Goal: Use online tool/utility: Utilize a website feature to perform a specific function

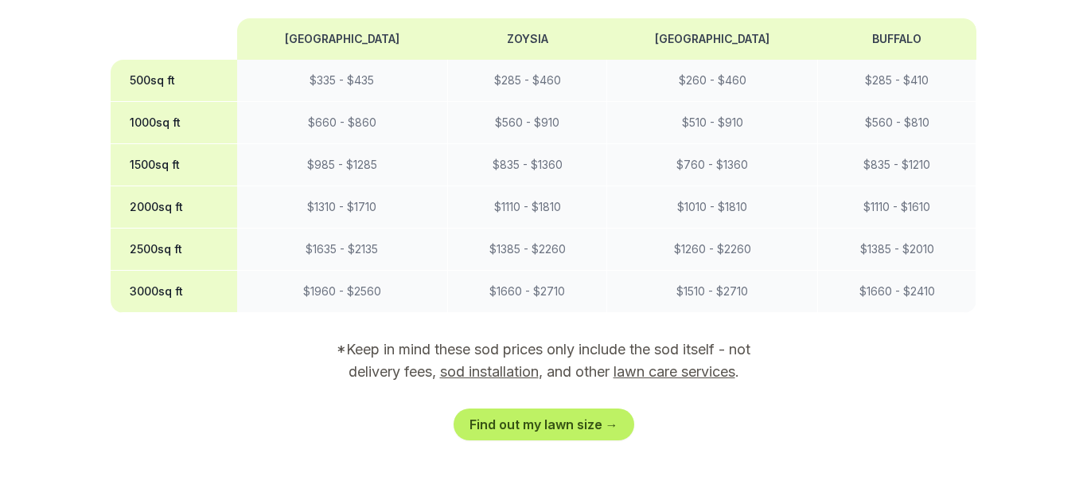
scroll to position [1501, 0]
click at [174, 101] on th "1000 sq ft" at bounding box center [174, 122] width 127 height 42
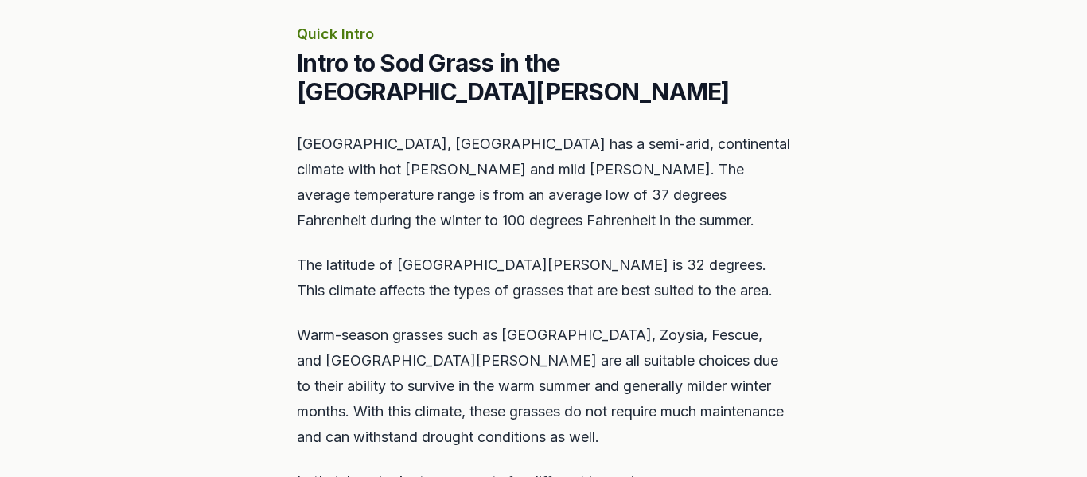
scroll to position [0, 0]
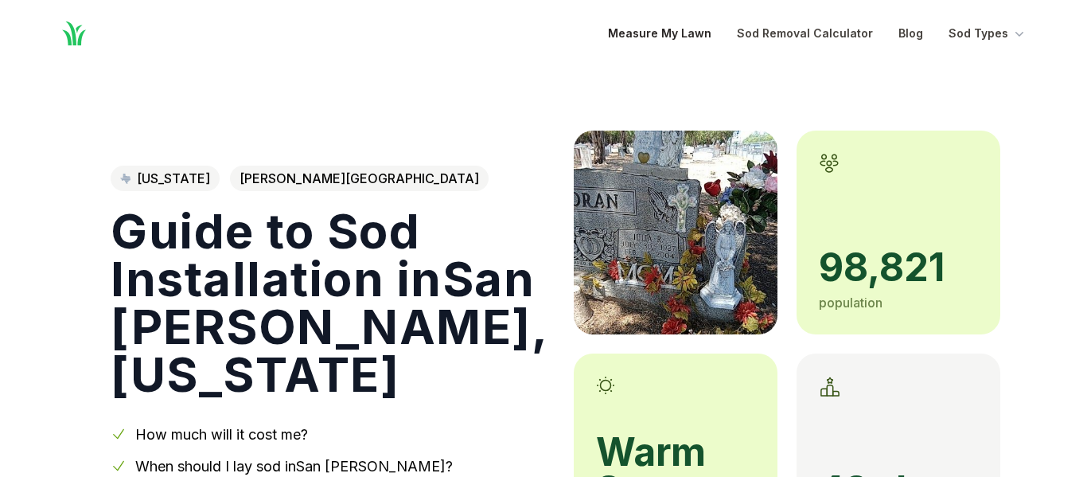
click at [682, 34] on link "Measure My Lawn" at bounding box center [659, 33] width 103 height 19
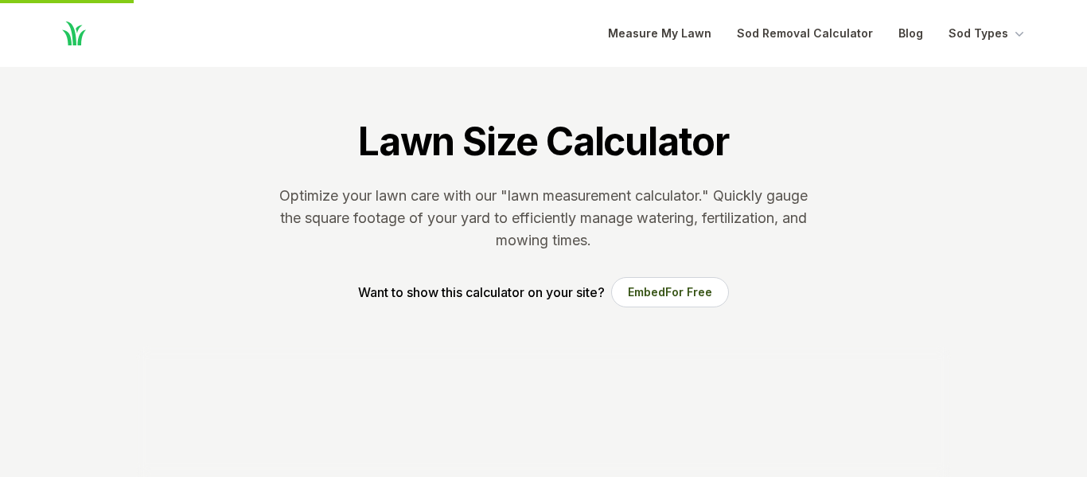
scroll to position [326, 0]
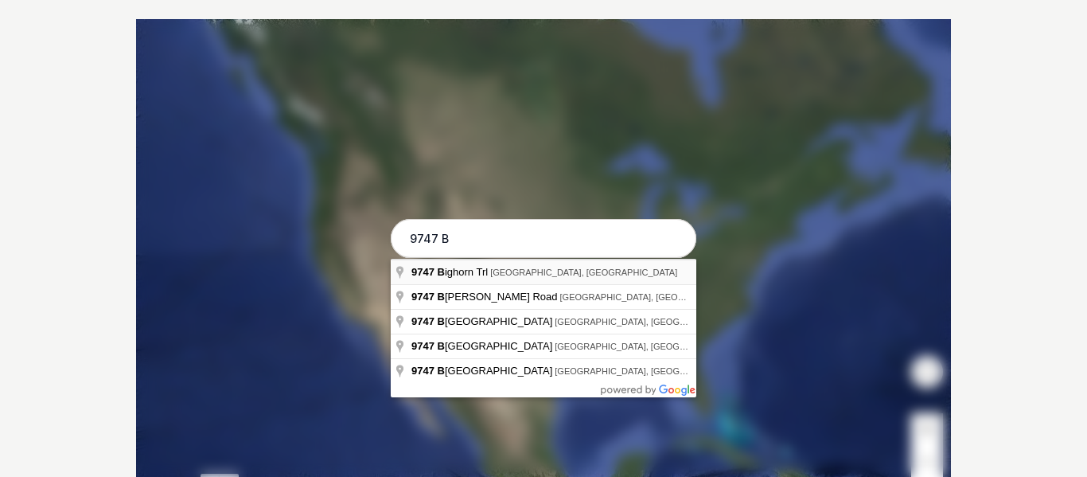
type input "[STREET_ADDRESS]"
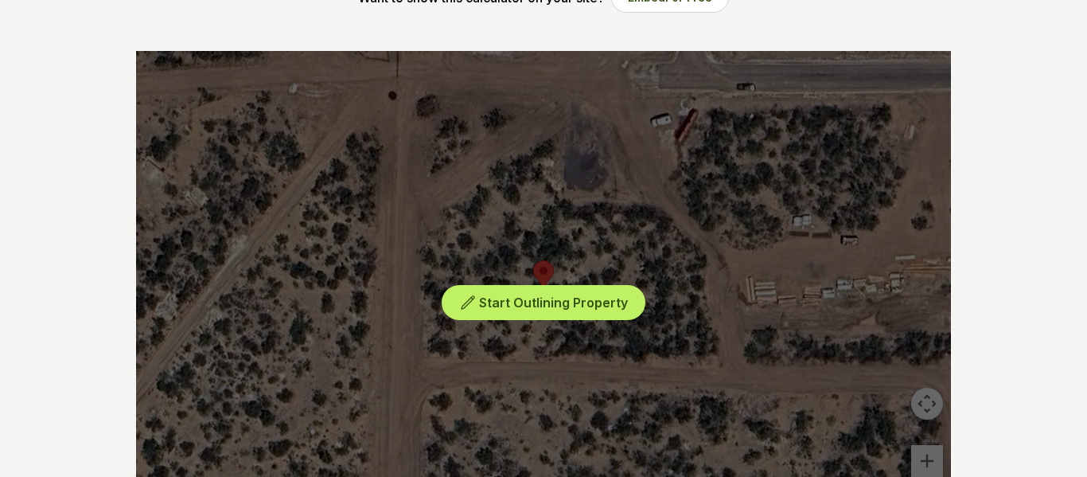
scroll to position [293, 0]
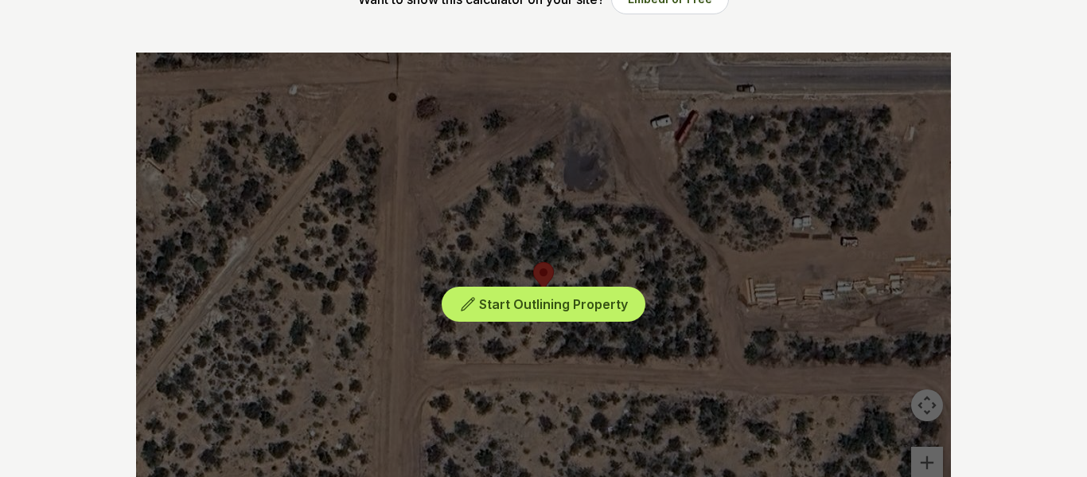
drag, startPoint x: 581, startPoint y: 127, endPoint x: 544, endPoint y: 154, distance: 45.5
click at [544, 154] on div "Start Outlining Property" at bounding box center [543, 292] width 815 height 478
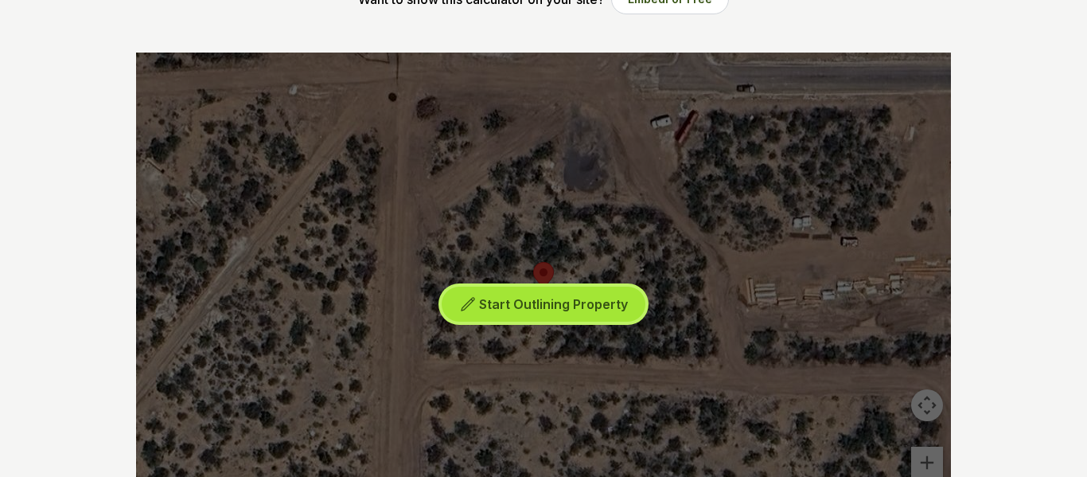
click at [527, 303] on span "Start Outlining Property" at bounding box center [553, 304] width 149 height 16
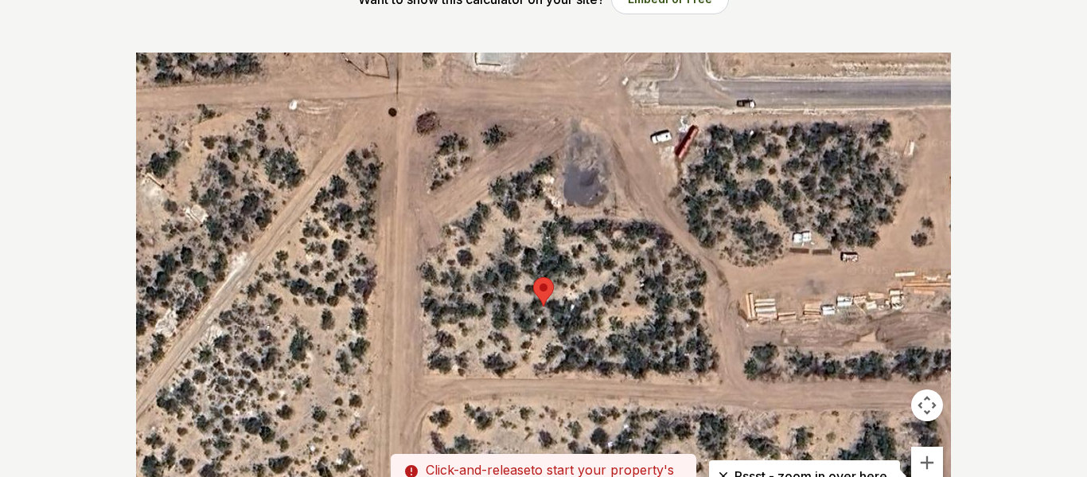
drag, startPoint x: 560, startPoint y: 150, endPoint x: 560, endPoint y: 169, distance: 18.3
click at [560, 169] on div at bounding box center [543, 292] width 815 height 478
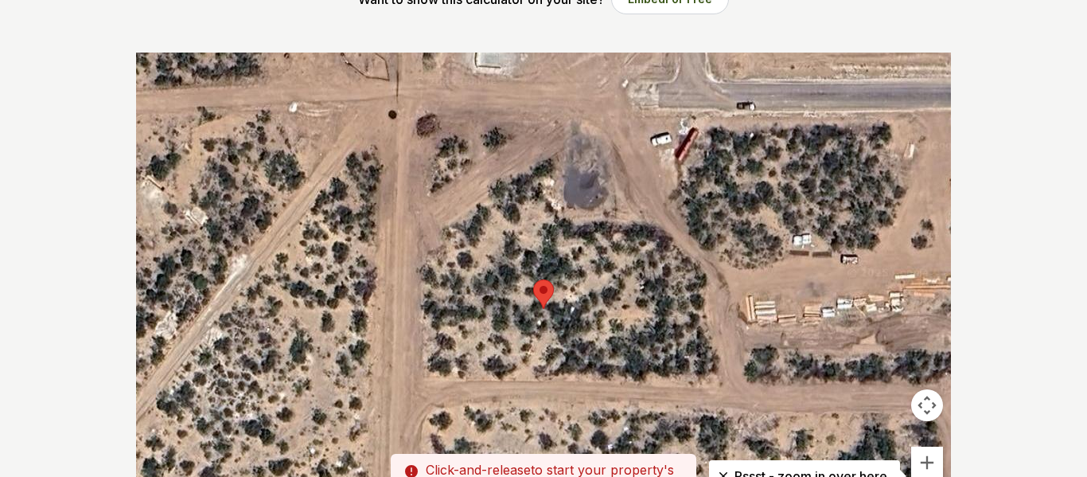
click at [564, 199] on div at bounding box center [543, 292] width 815 height 478
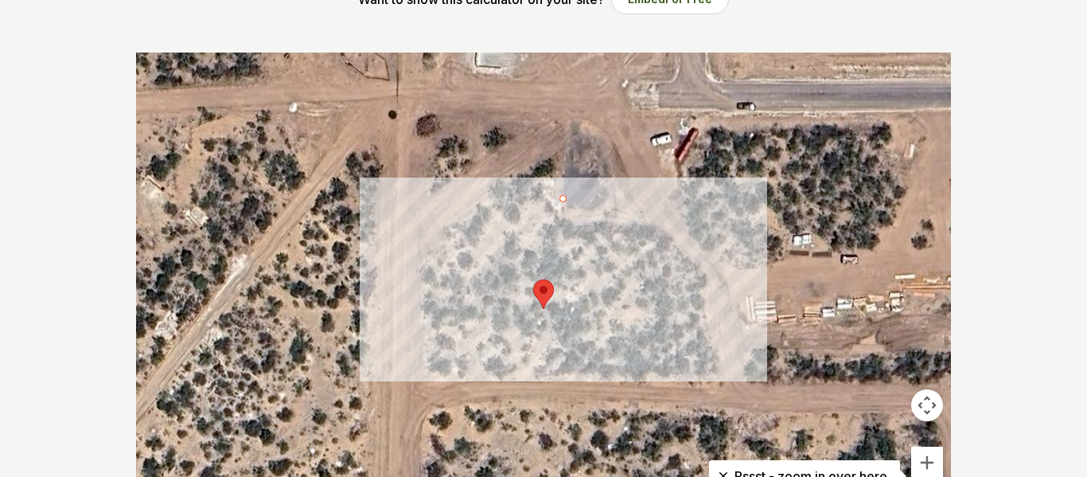
click at [566, 190] on div at bounding box center [543, 292] width 815 height 478
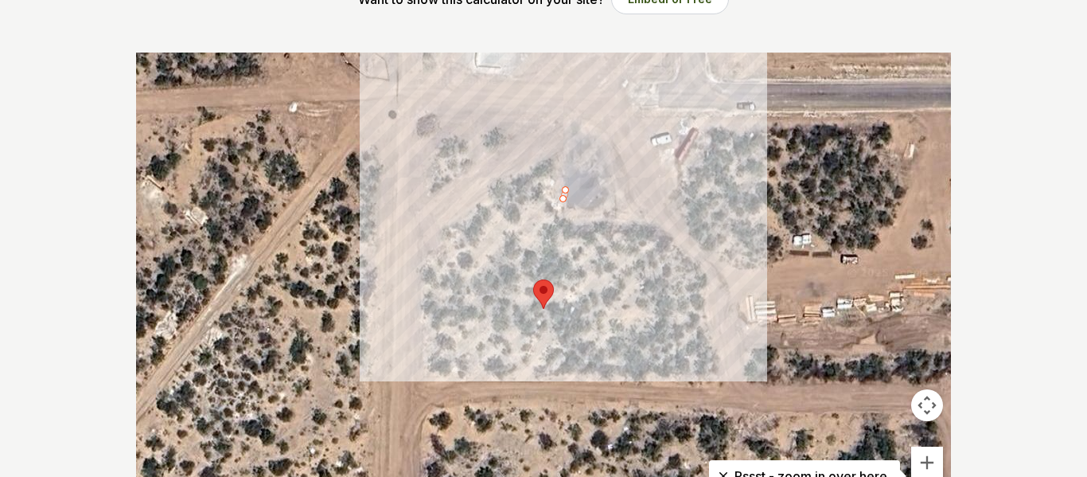
click at [560, 153] on div at bounding box center [543, 292] width 815 height 478
click at [578, 137] on div at bounding box center [543, 292] width 815 height 478
click at [583, 160] on div at bounding box center [543, 292] width 815 height 478
click at [567, 173] on div at bounding box center [543, 292] width 815 height 478
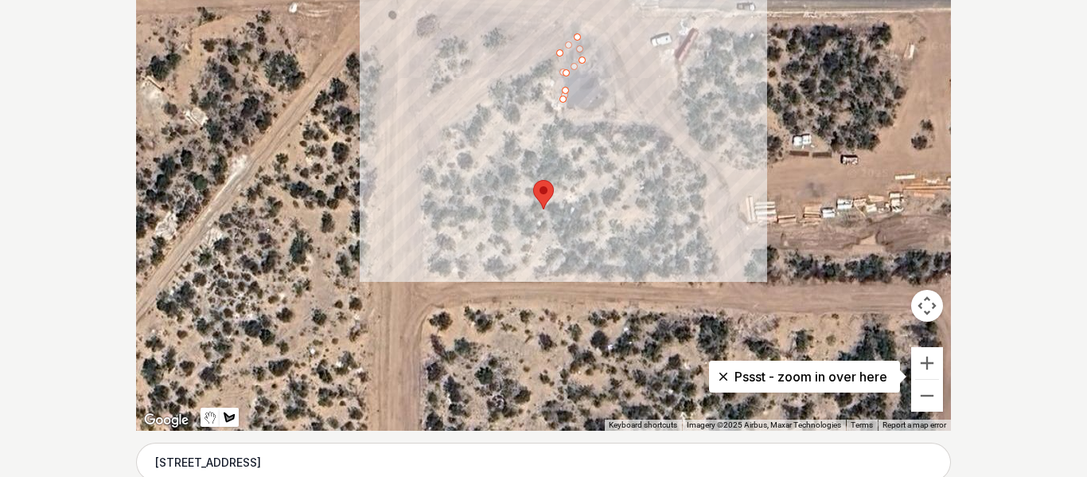
scroll to position [393, 0]
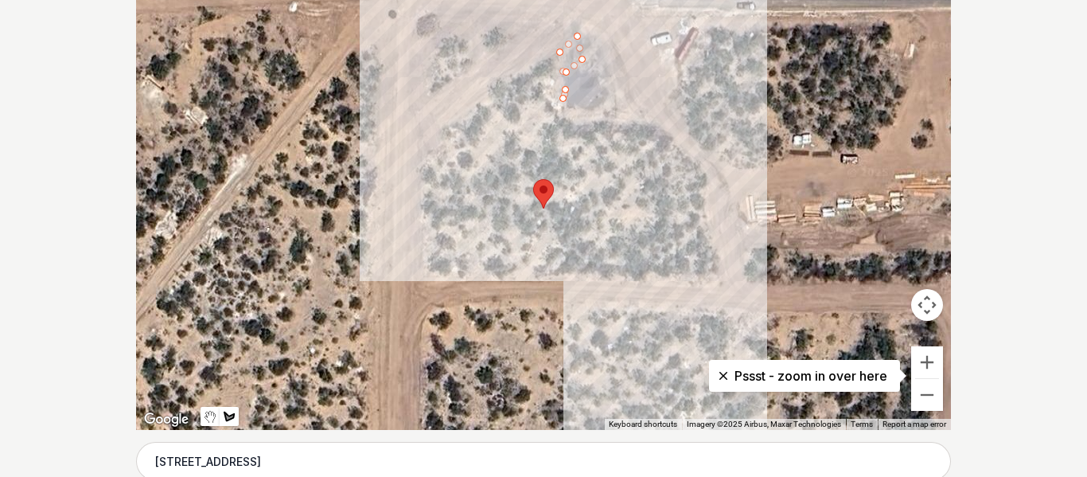
click at [720, 376] on icon at bounding box center [724, 376] width 16 height 16
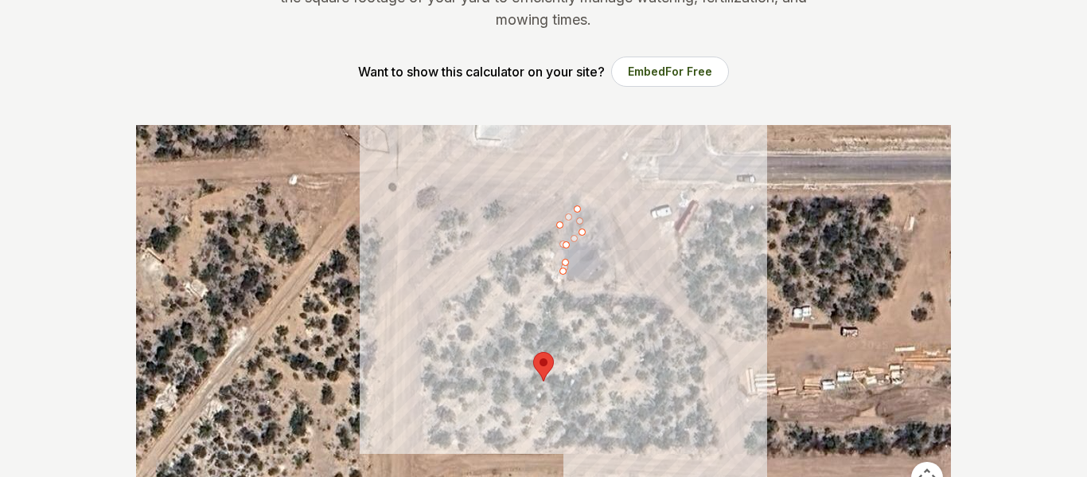
scroll to position [227, 0]
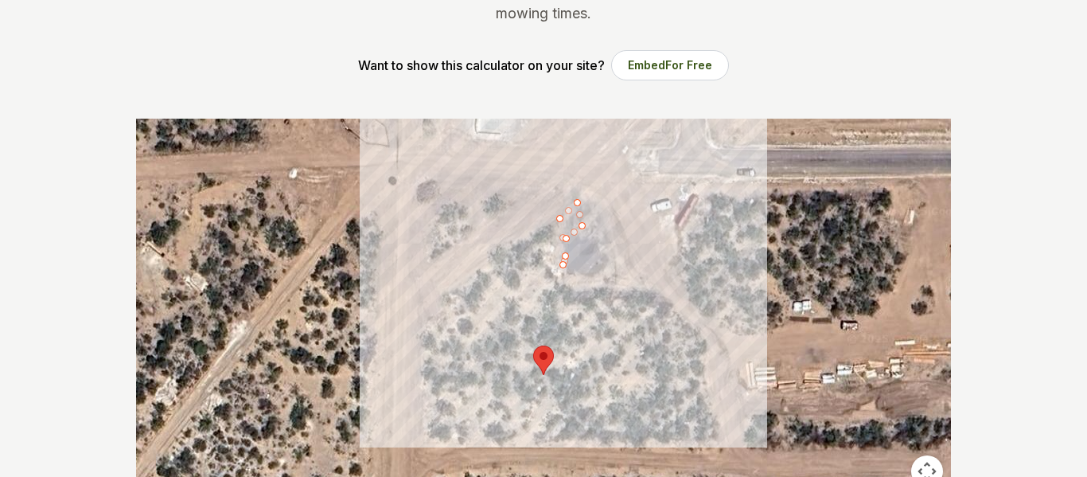
click at [565, 237] on div at bounding box center [543, 358] width 815 height 478
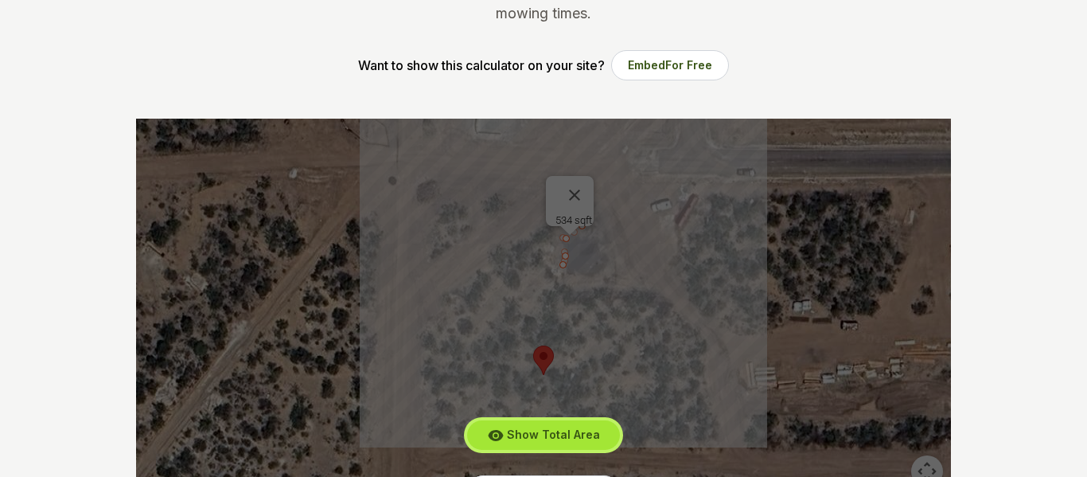
click at [532, 431] on span "Show Total Area" at bounding box center [553, 434] width 93 height 14
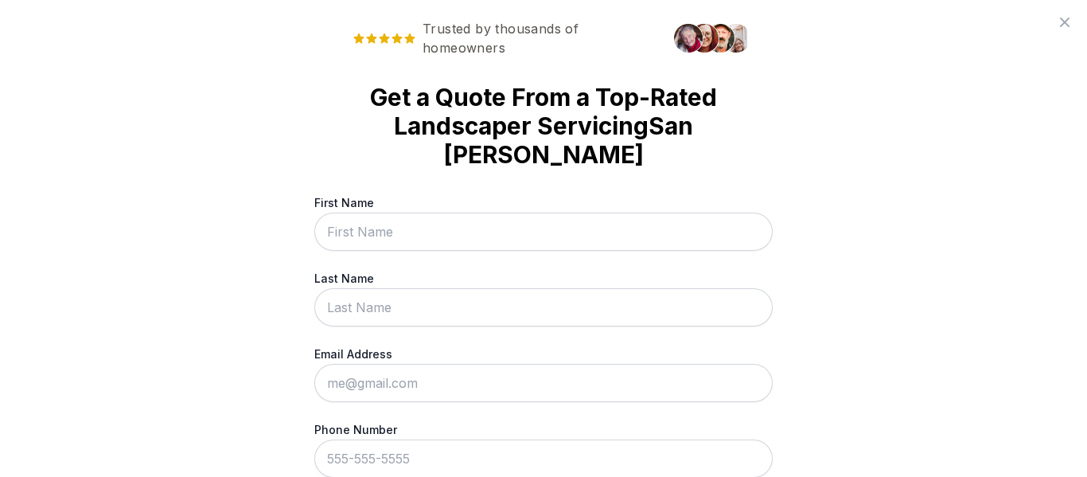
scroll to position [0, 0]
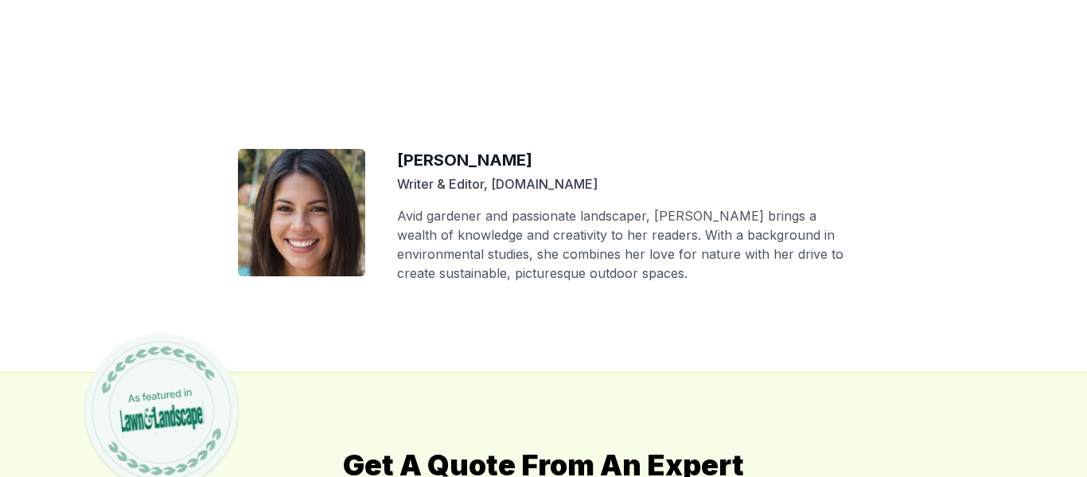
scroll to position [7501, 0]
